Goal: Find specific page/section: Find specific page/section

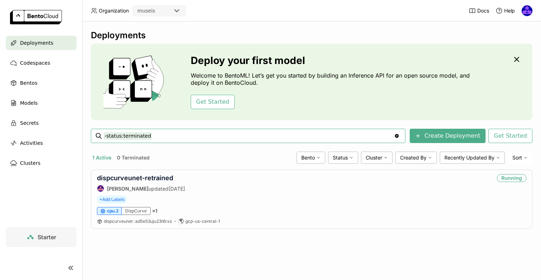
click at [155, 237] on div "Deployments Deploy your first model Welcome to BentoML! Let’s get you started b…" at bounding box center [311, 135] width 441 height 210
click at [43, 99] on div "Models" at bounding box center [41, 103] width 71 height 14
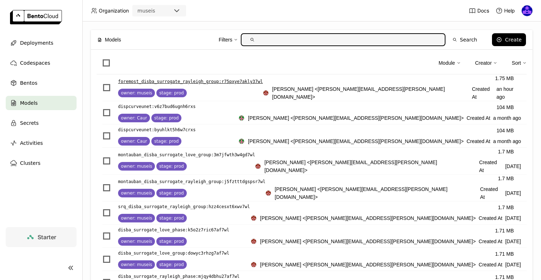
click at [241, 79] on p "foremost_disba_surrogate_rayleigh_group : r75pxye7akly37wl" at bounding box center [190, 81] width 145 height 7
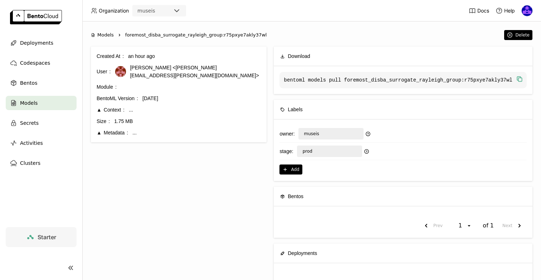
click at [520, 80] on icon "button" at bounding box center [519, 78] width 7 height 7
